Goal: Navigation & Orientation: Find specific page/section

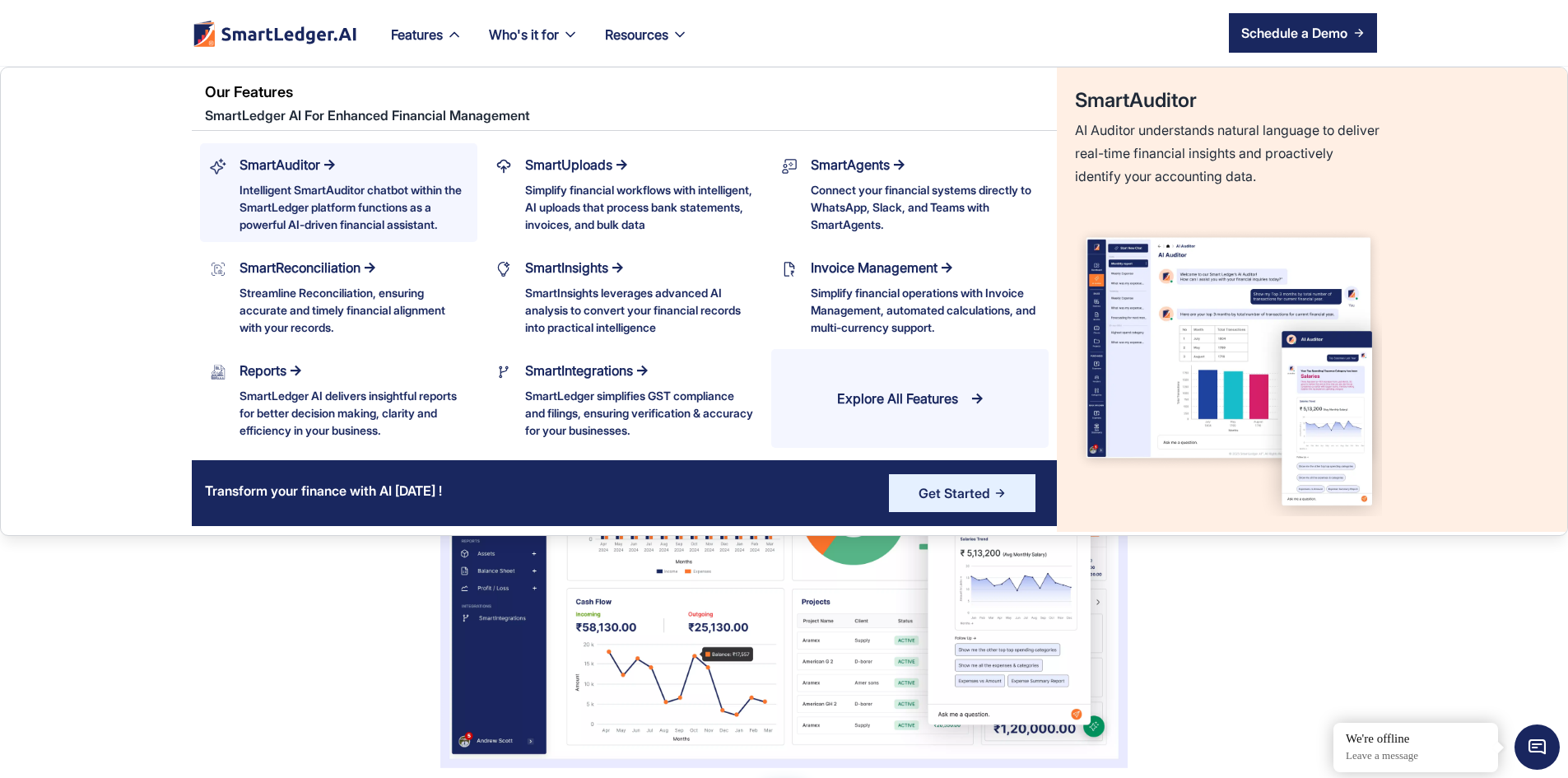
click at [345, 208] on div "Intelligent SmartAuditor chatbot within the SmartLedger platform functions as a…" at bounding box center [353, 207] width 228 height 52
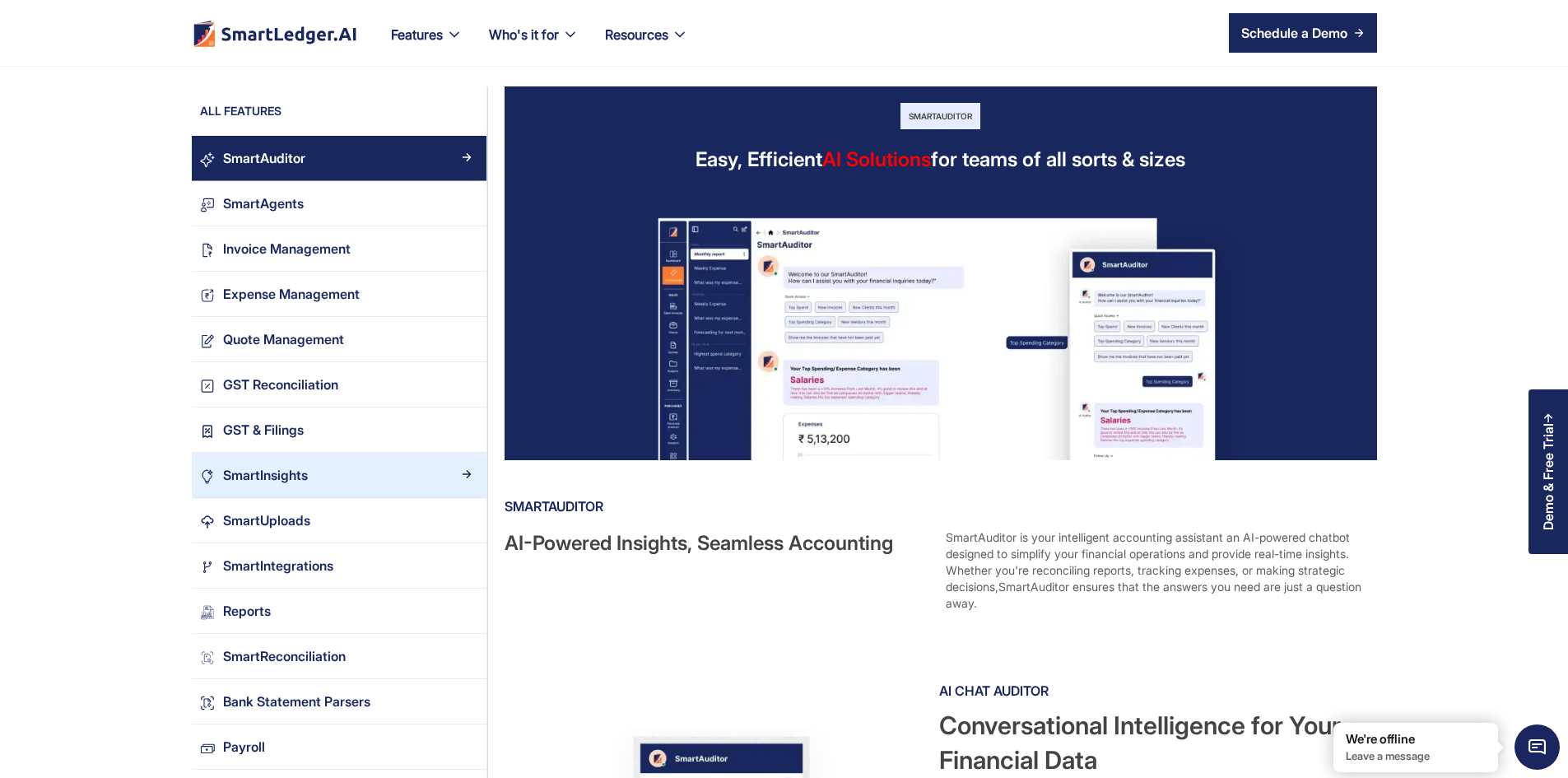
click at [375, 471] on div "SmartInsights" at bounding box center [346, 476] width 262 height 23
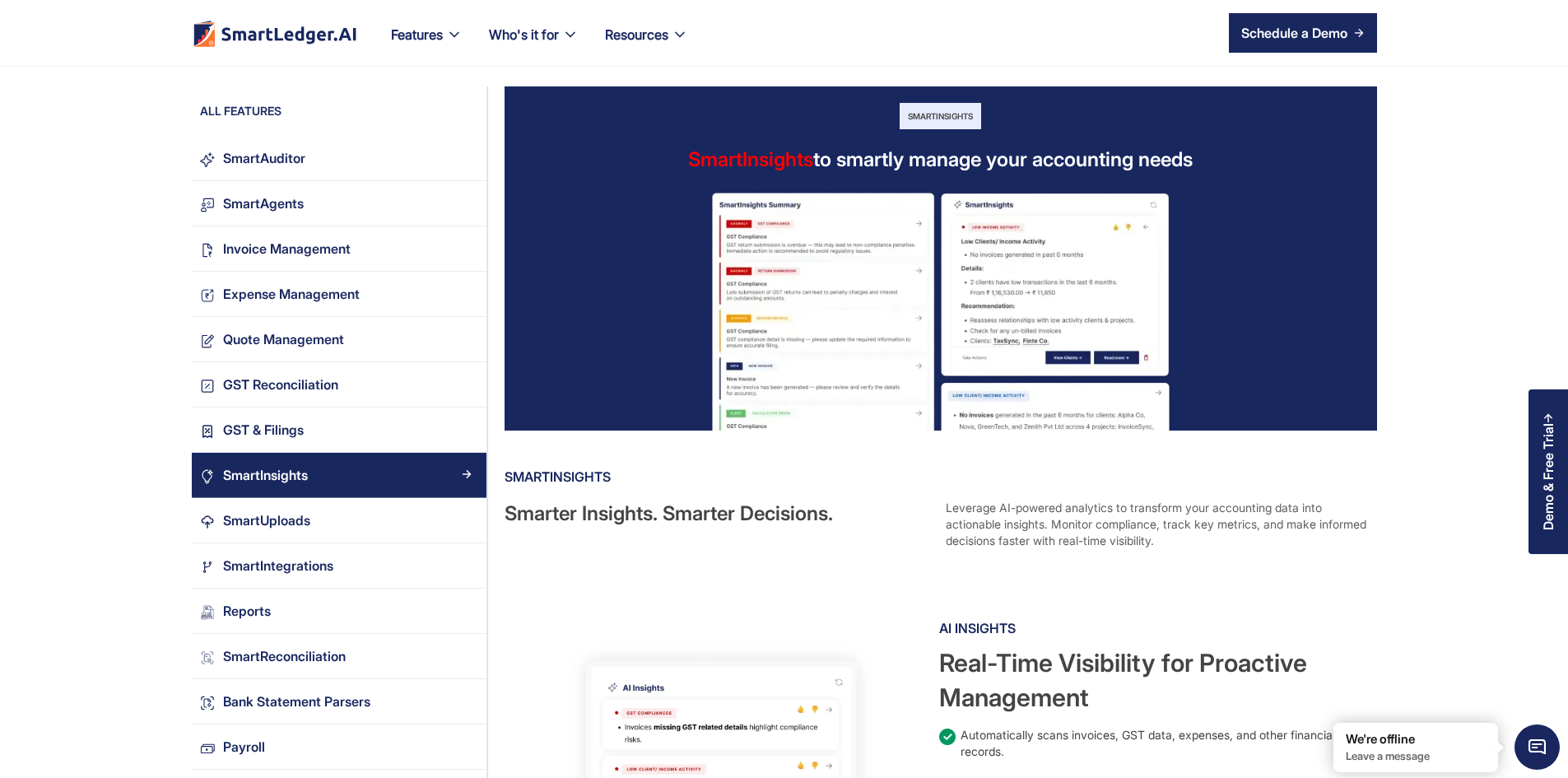
click at [343, 117] on div "ALL FEATURES" at bounding box center [338, 115] width 295 height 25
click at [327, 144] on link "SmartAuditor" at bounding box center [338, 159] width 295 height 45
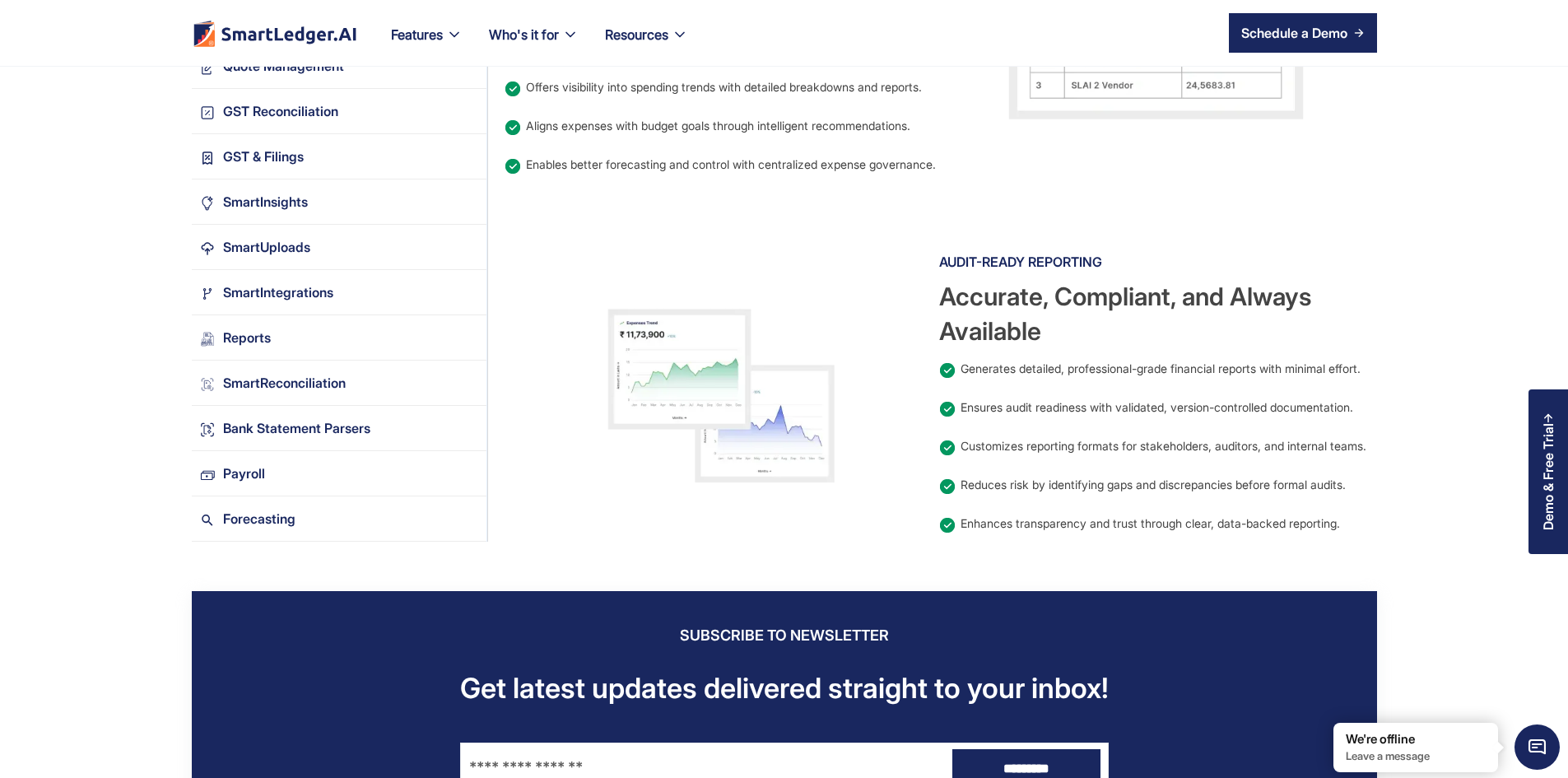
scroll to position [1648, 0]
